Goal: Check status: Check status

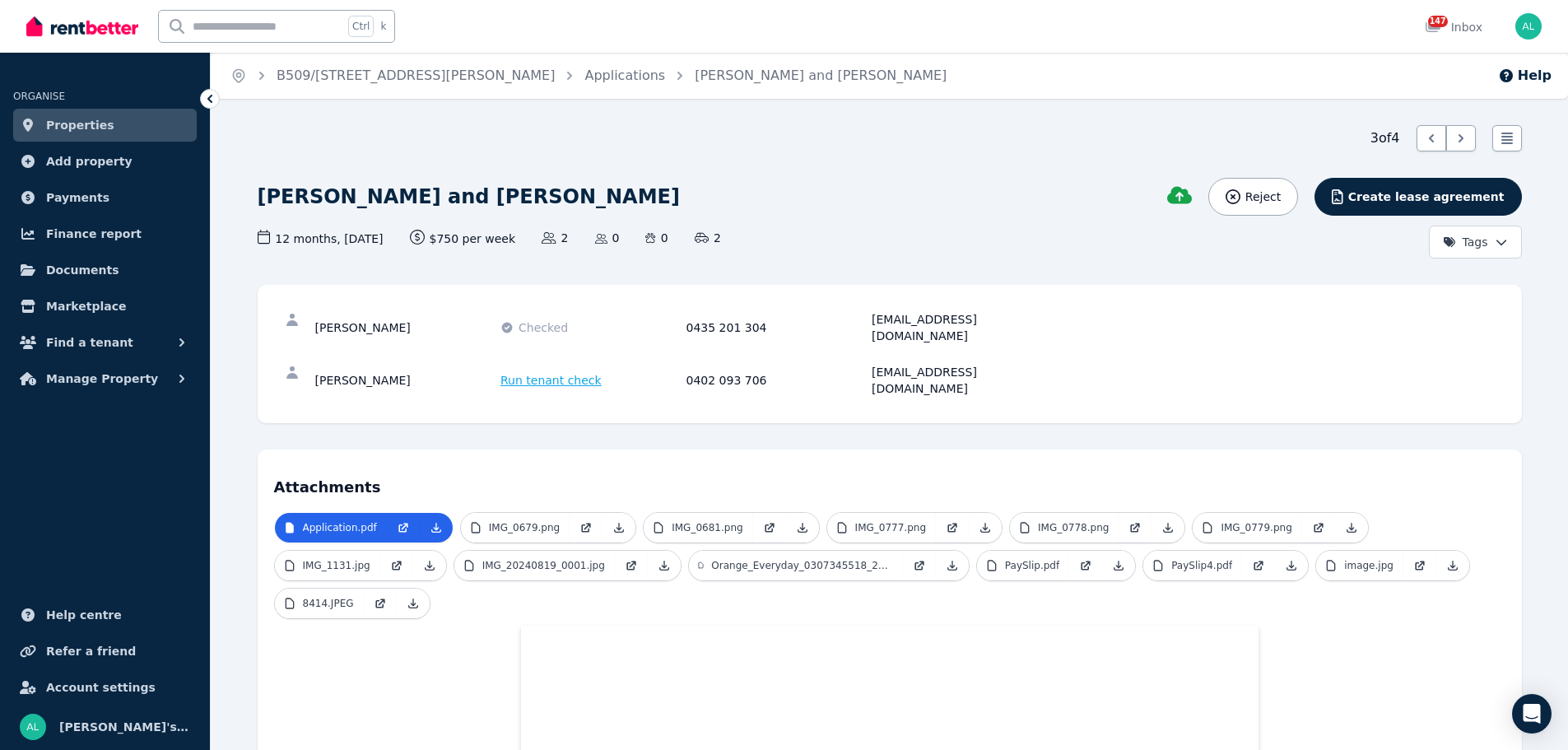
click at [585, 71] on link "Applications" at bounding box center [625, 76] width 80 height 15
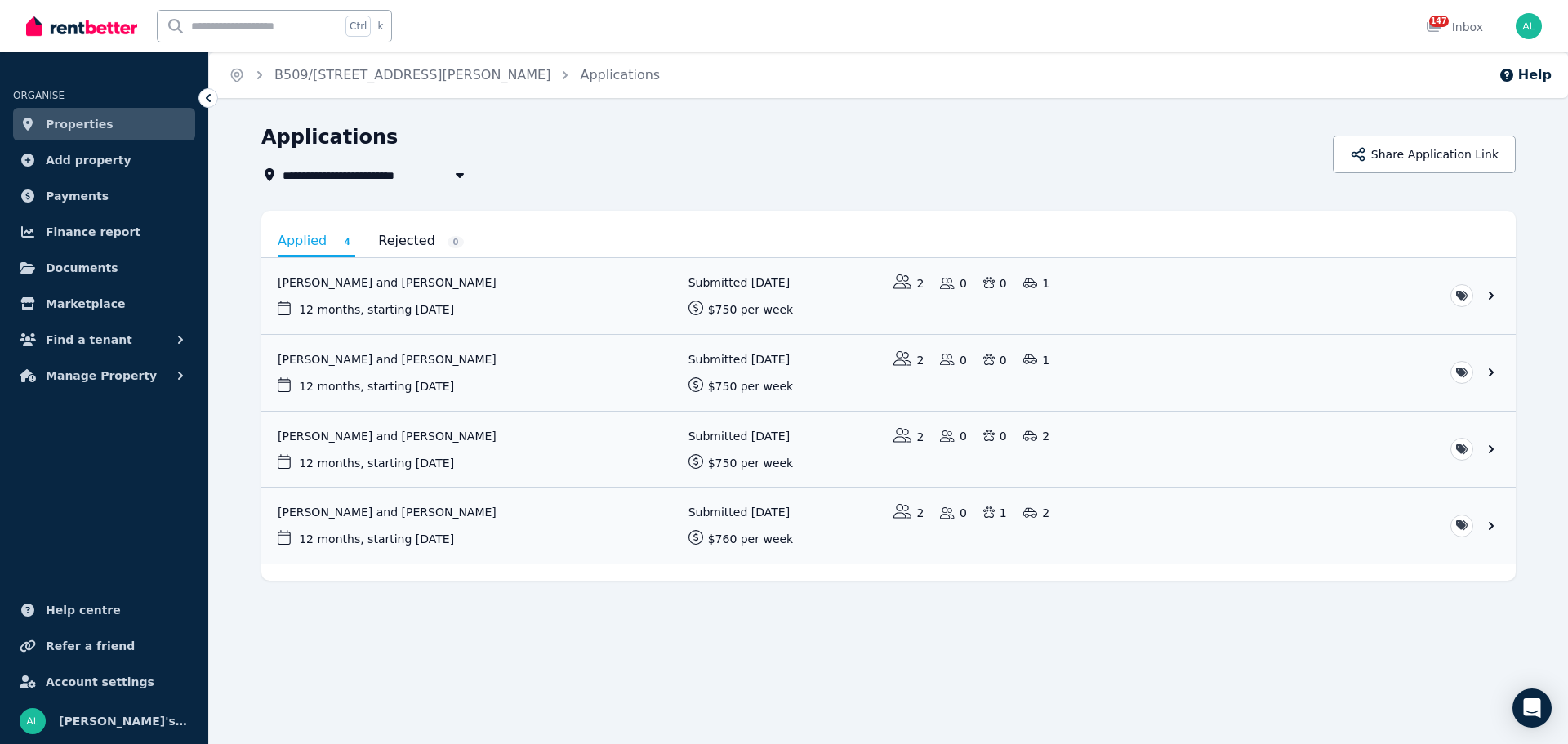
click at [387, 365] on link "View application: Sean Mcinally and Gina Ho" at bounding box center [888, 373] width 1255 height 76
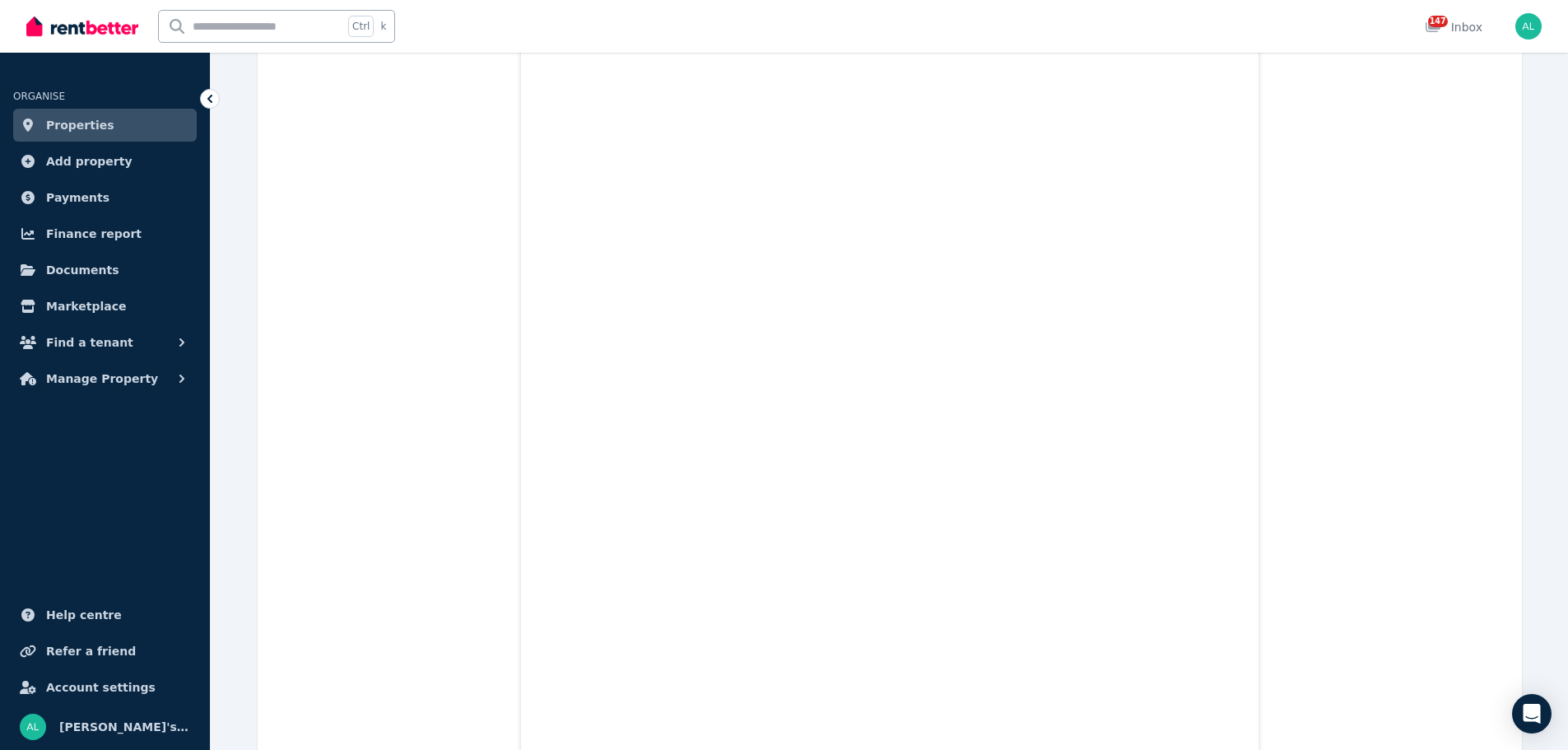
scroll to position [11603, 0]
